Goal: Check status: Check status

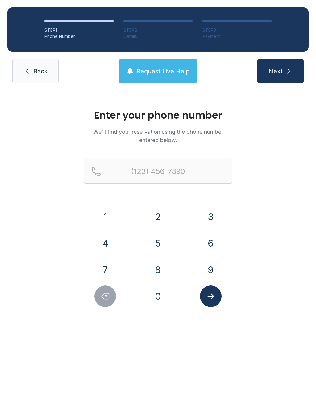
click at [213, 270] on button "9" at bounding box center [211, 270] width 22 height 22
click at [108, 235] on button "4" at bounding box center [105, 244] width 22 height 22
click at [115, 211] on div "1" at bounding box center [105, 217] width 43 height 22
click at [110, 216] on button "1" at bounding box center [105, 217] width 22 height 22
click at [162, 248] on button "5" at bounding box center [158, 244] width 22 height 22
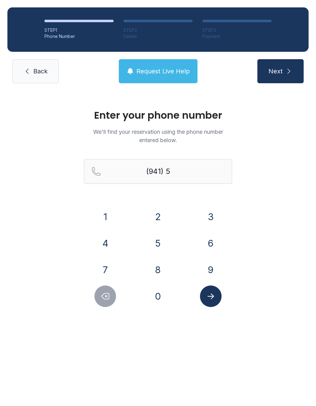
click at [210, 260] on button "9" at bounding box center [211, 270] width 22 height 22
click at [209, 259] on div "1 2 3 4 5 6 7 8 9 0" at bounding box center [158, 256] width 148 height 101
click at [210, 269] on button "9" at bounding box center [211, 270] width 22 height 22
click at [163, 211] on button "2" at bounding box center [158, 217] width 22 height 22
click at [156, 215] on button "2" at bounding box center [158, 217] width 22 height 22
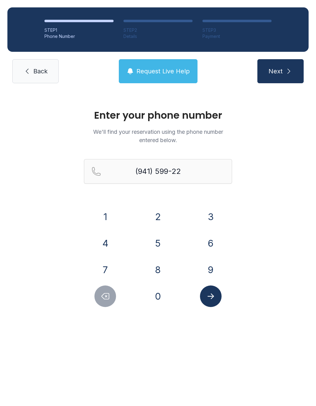
click at [206, 231] on div "1 2 3 4 5 6 7 8 9 0" at bounding box center [158, 256] width 148 height 101
click at [210, 237] on button "6" at bounding box center [211, 244] width 22 height 22
click at [211, 264] on button "9" at bounding box center [211, 270] width 22 height 22
type input "[PHONE_NUMBER]"
click at [213, 292] on icon "Submit lookup form" at bounding box center [210, 296] width 9 height 9
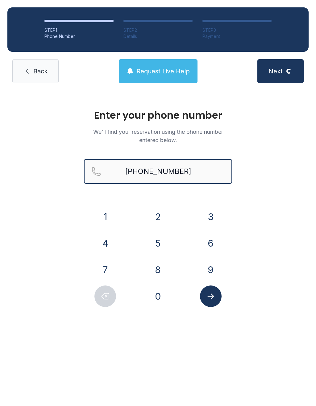
click at [107, 167] on input "[PHONE_NUMBER]" at bounding box center [158, 171] width 148 height 25
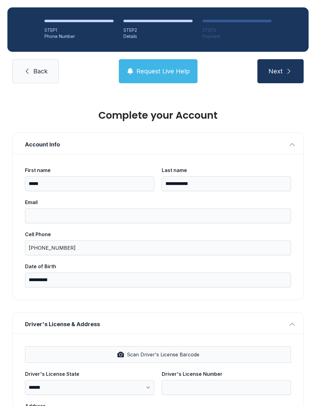
click at [168, 68] on span "Request Live Help" at bounding box center [162, 71] width 53 height 9
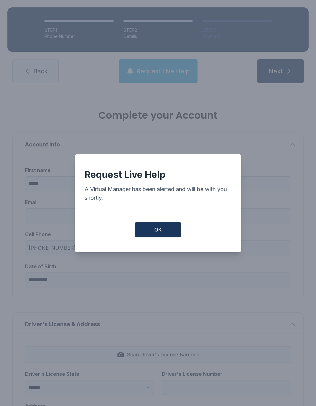
click at [171, 227] on button "OK" at bounding box center [158, 229] width 46 height 15
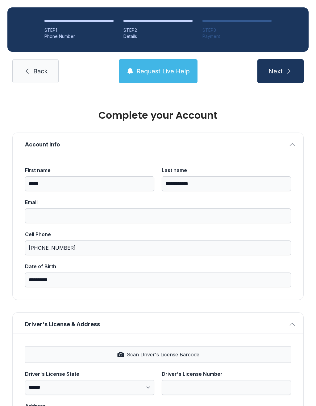
click at [171, 356] on span "Scan Driver's License Barcode" at bounding box center [163, 354] width 73 height 7
